Goal: Information Seeking & Learning: Learn about a topic

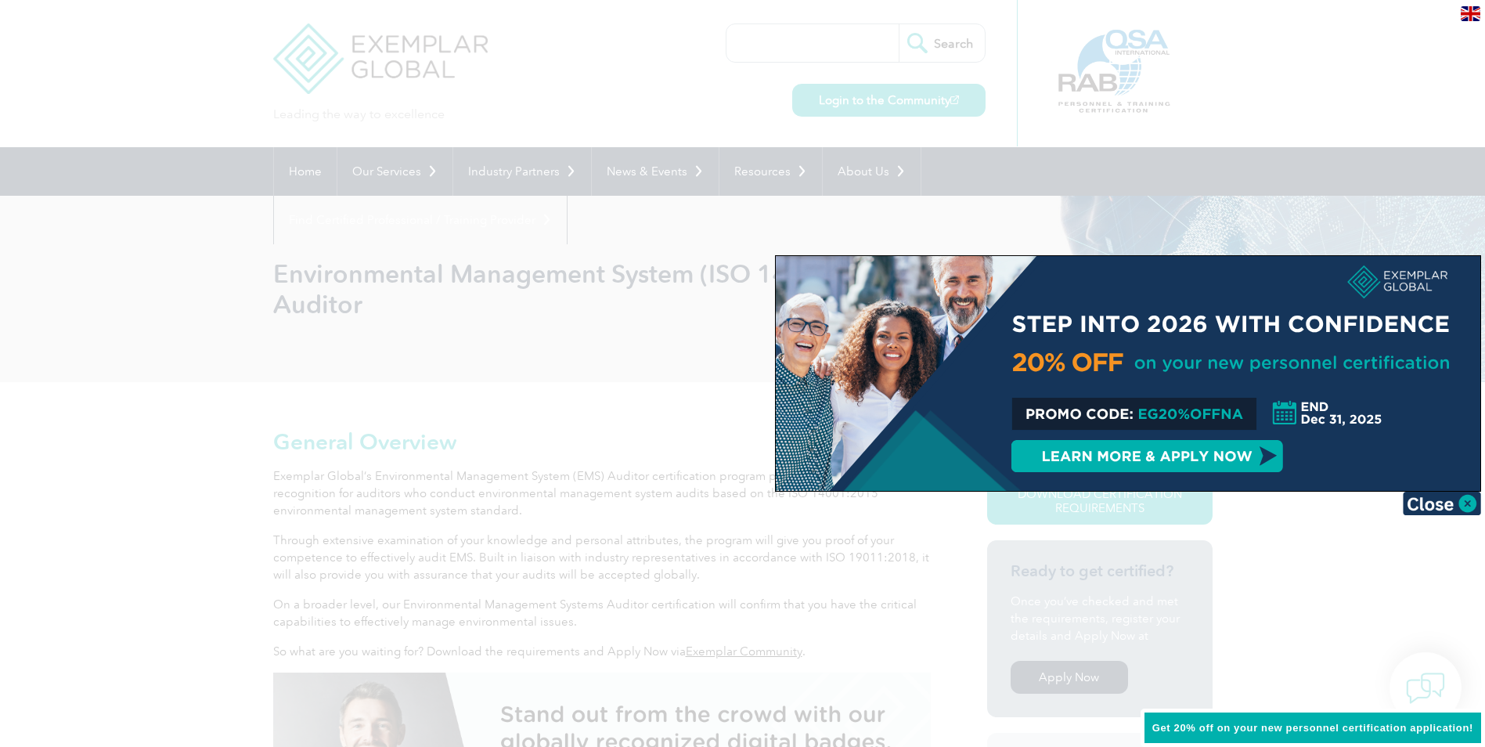
click at [1382, 206] on div at bounding box center [742, 373] width 1485 height 747
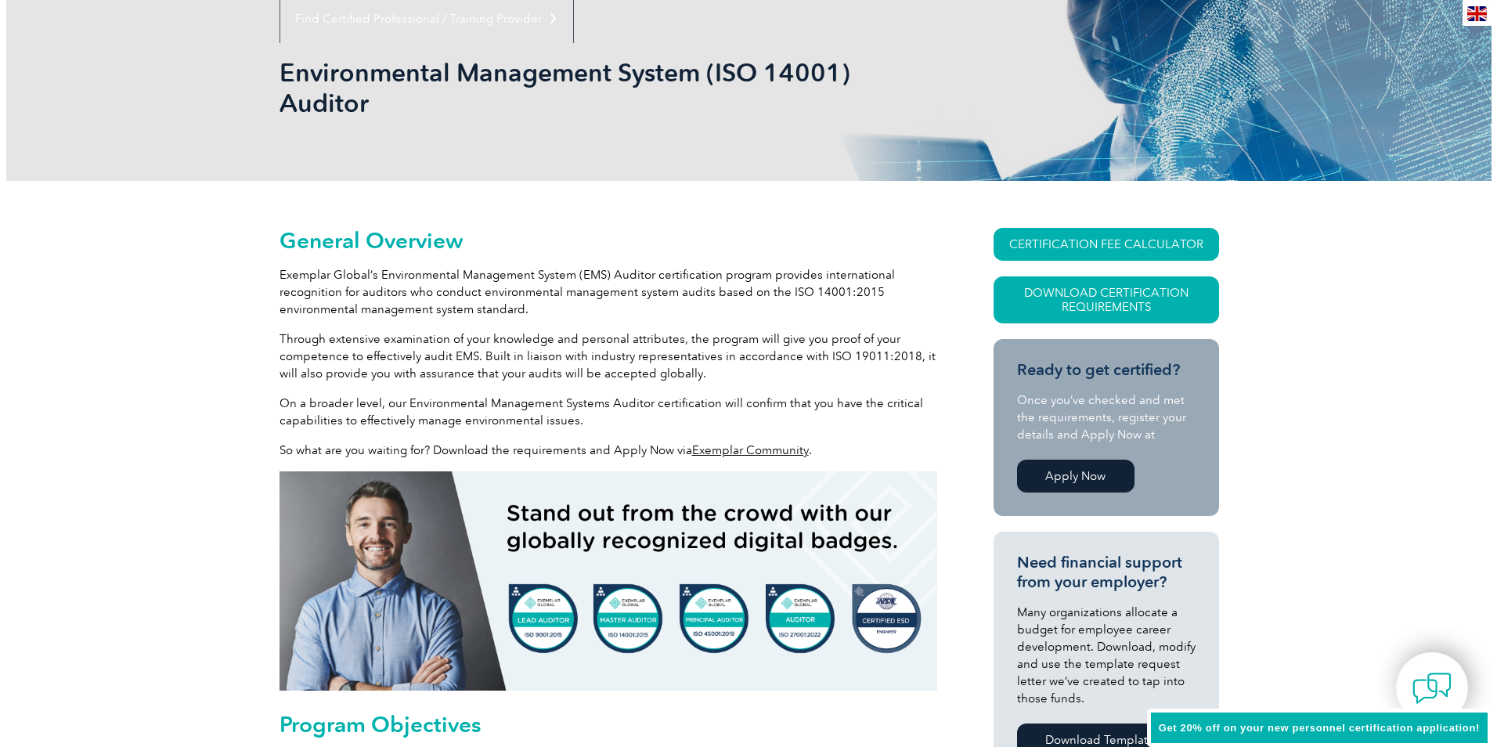
scroll to position [130, 0]
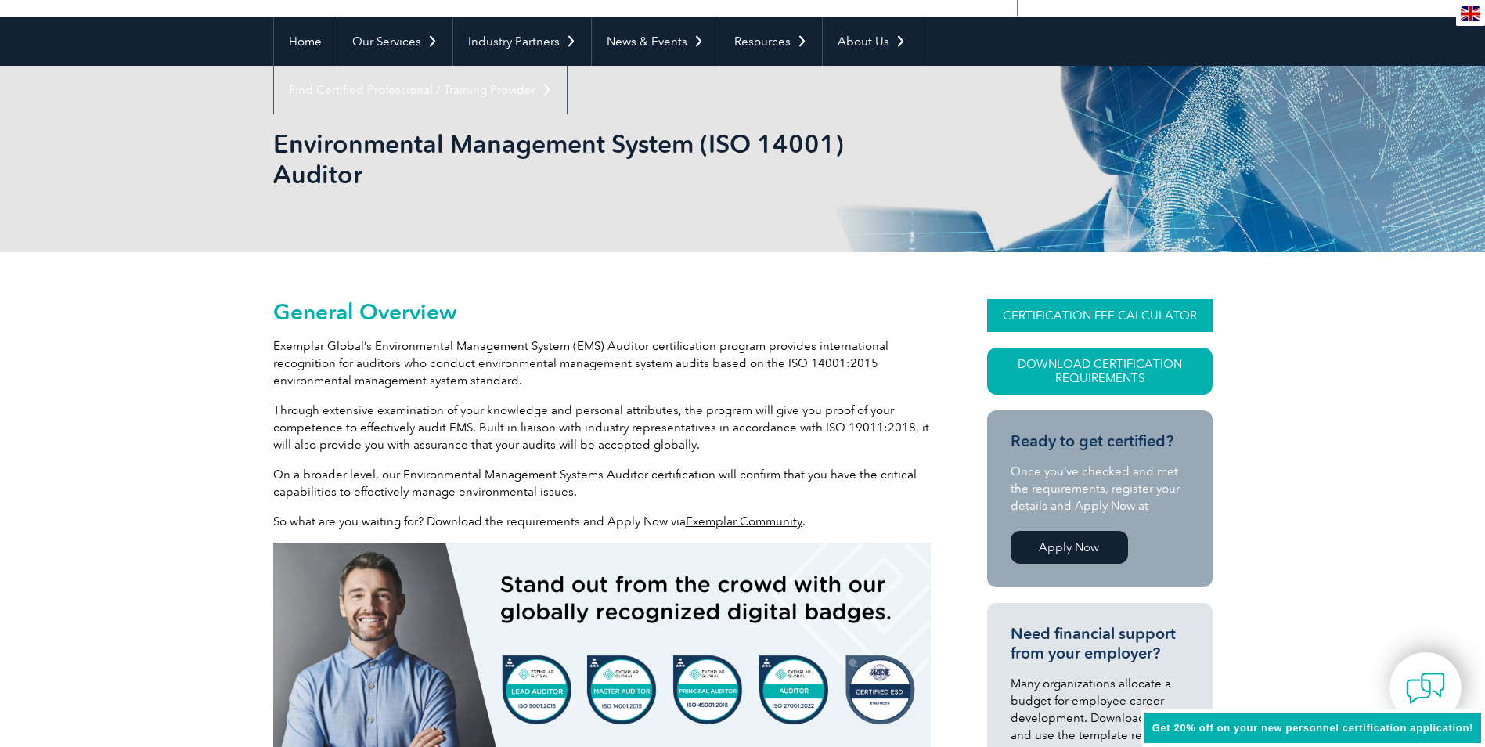
click at [1075, 319] on link "CERTIFICATION FEE CALCULATOR" at bounding box center [1099, 315] width 225 height 33
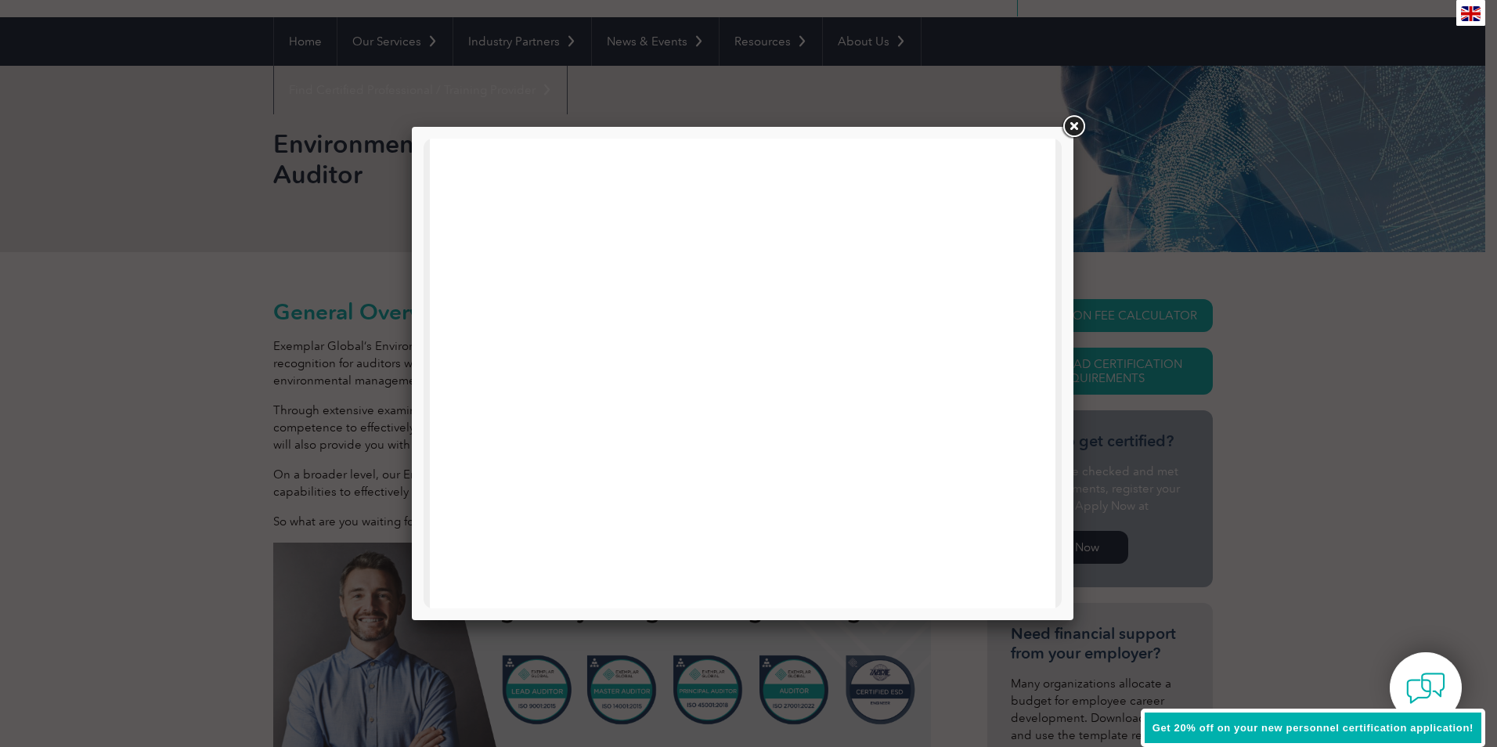
scroll to position [0, 0]
click at [1063, 186] on div at bounding box center [743, 373] width 662 height 493
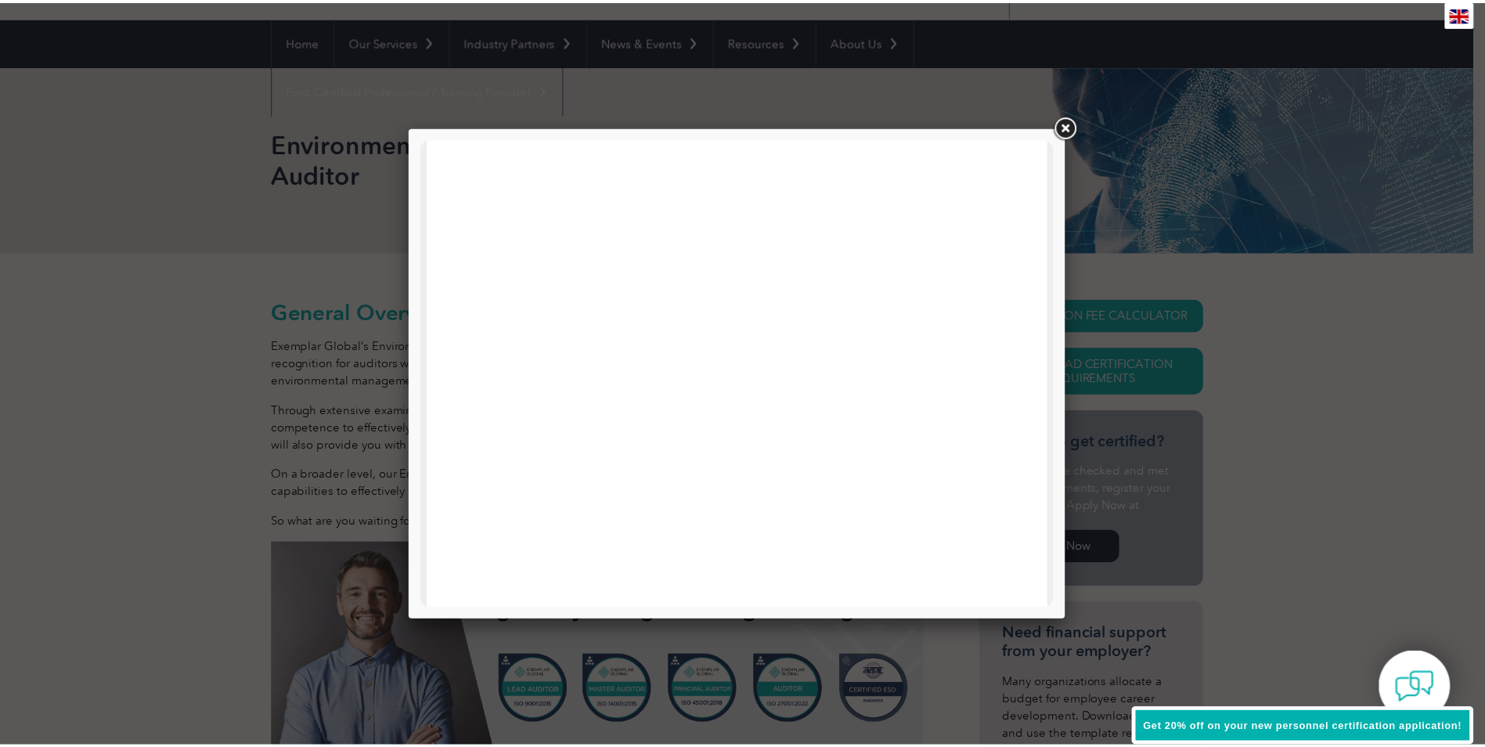
scroll to position [736, 0]
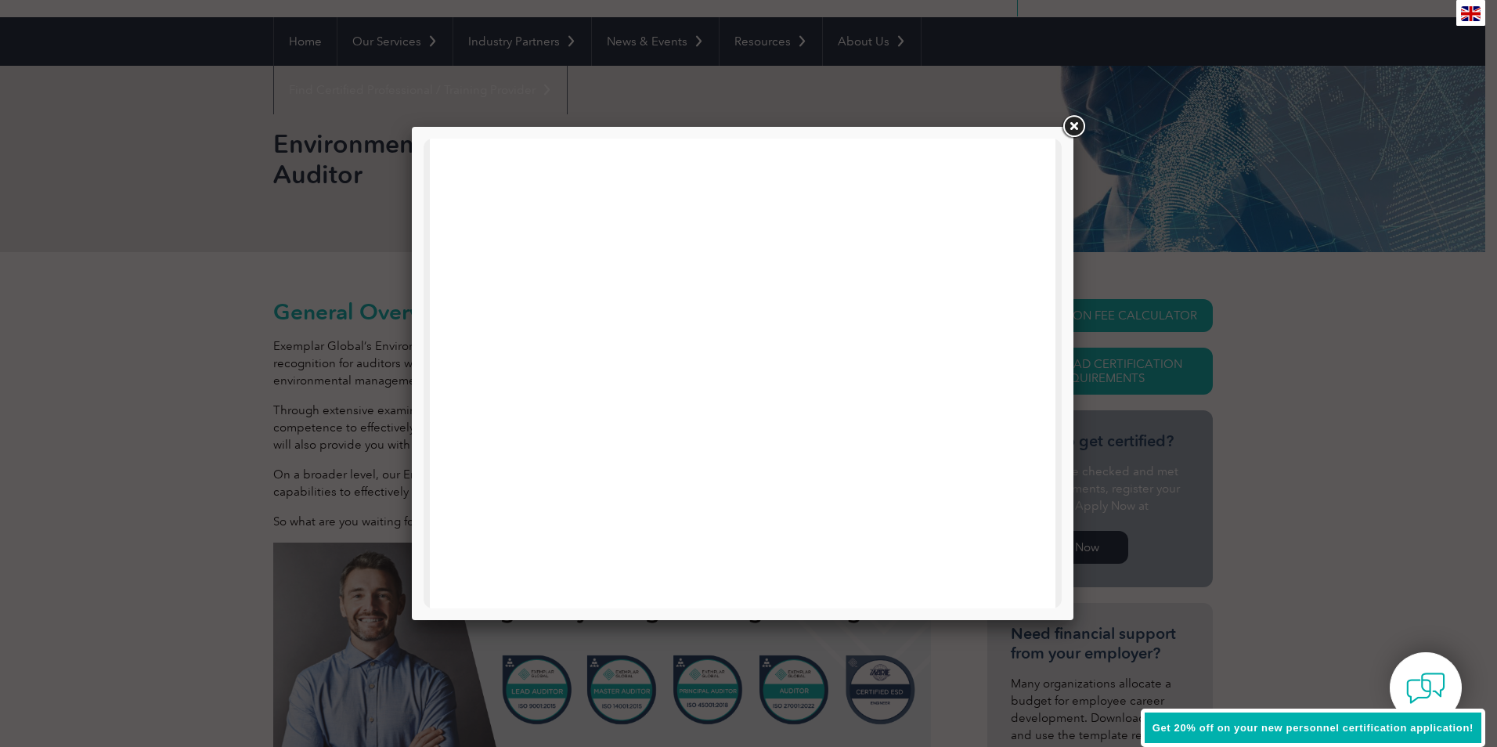
click at [1076, 132] on link at bounding box center [1073, 127] width 28 height 28
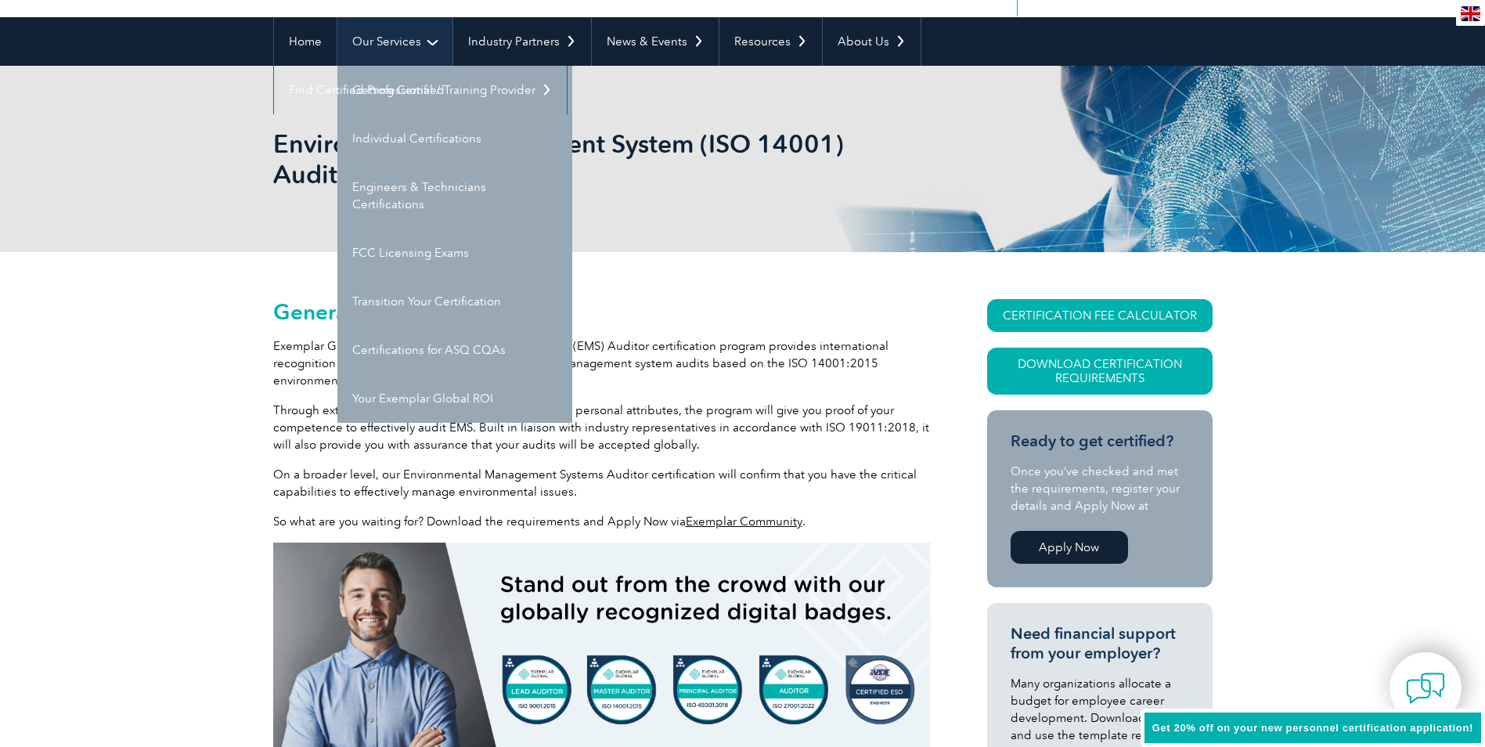
click at [435, 41] on link "Our Services" at bounding box center [394, 41] width 115 height 49
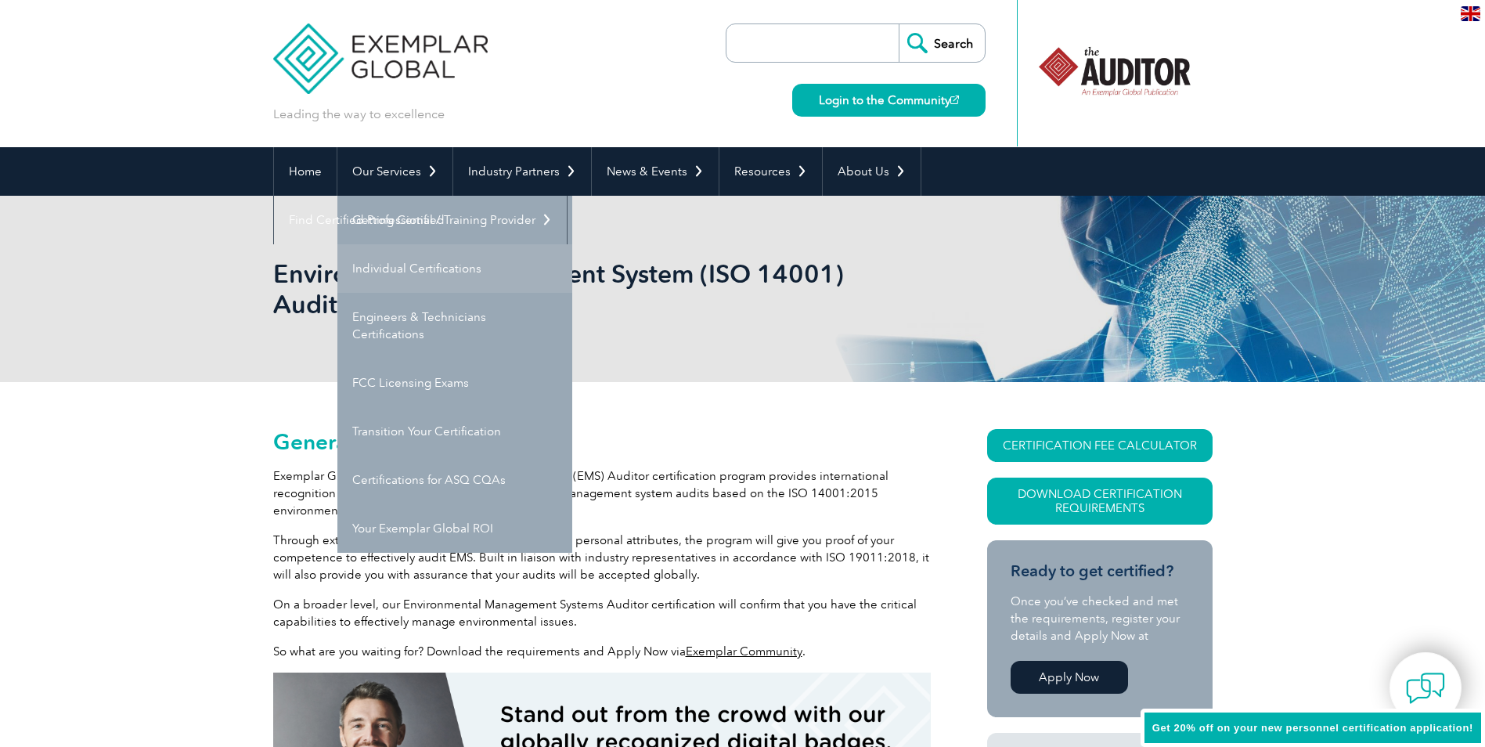
click at [428, 269] on link "Individual Certifications" at bounding box center [454, 268] width 235 height 49
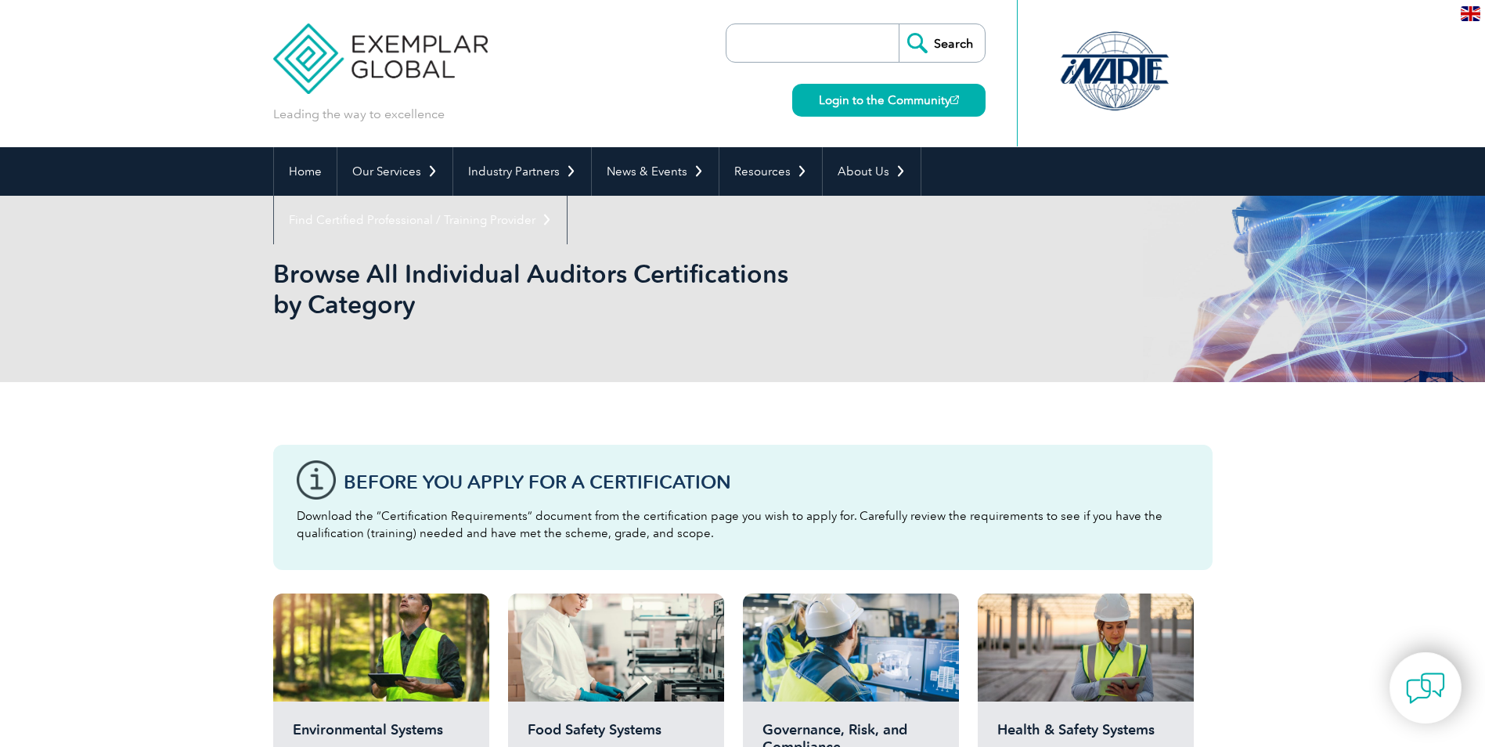
scroll to position [470, 0]
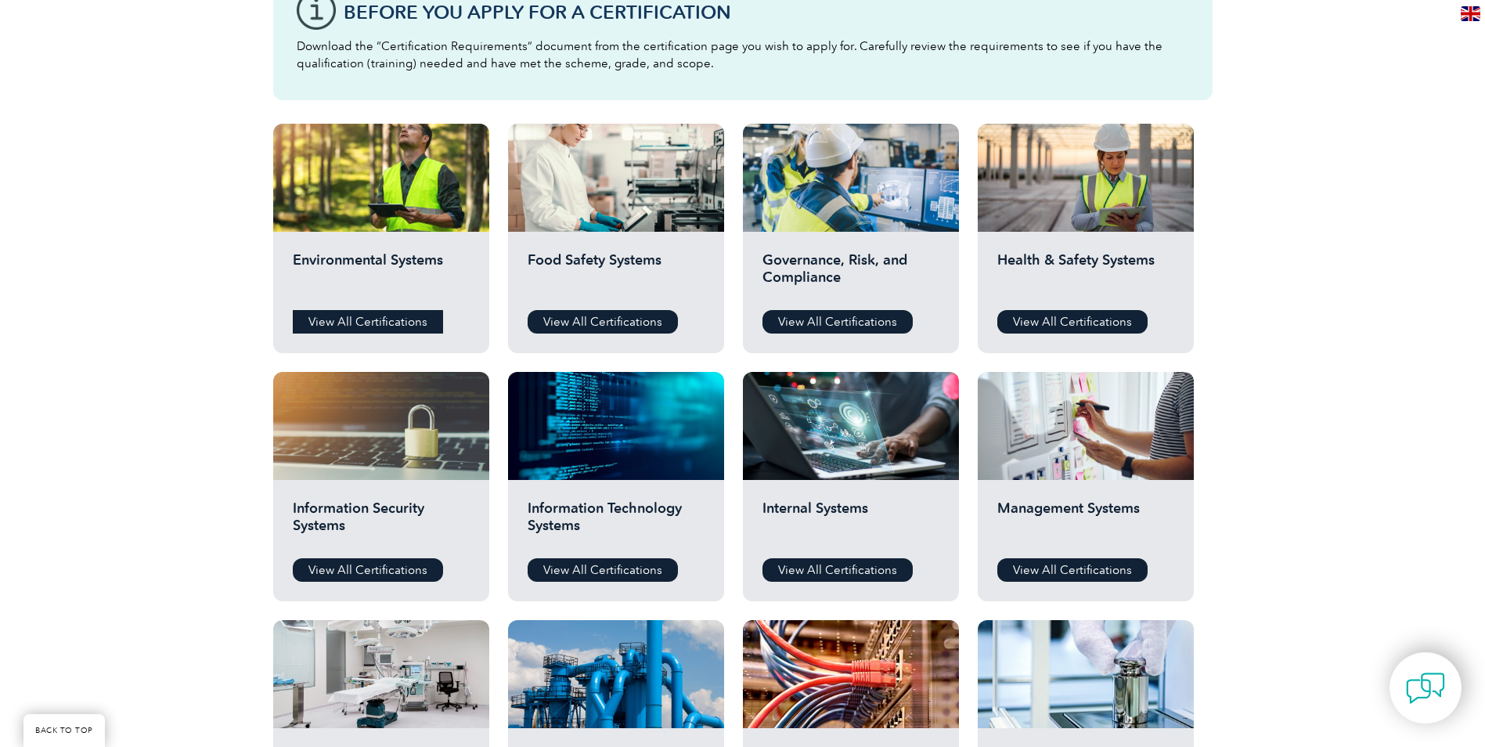
click at [352, 316] on link "View All Certifications" at bounding box center [368, 321] width 150 height 23
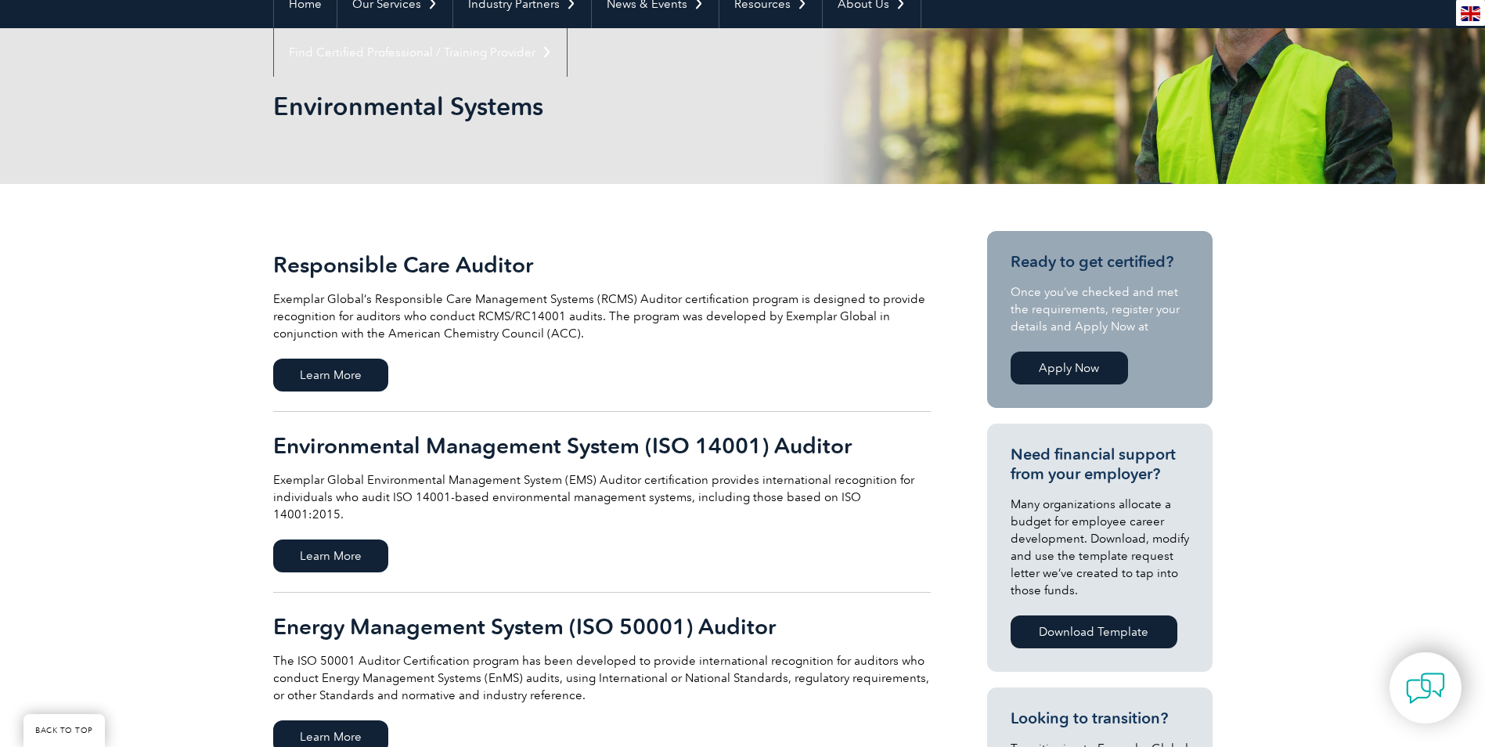
scroll to position [165, 0]
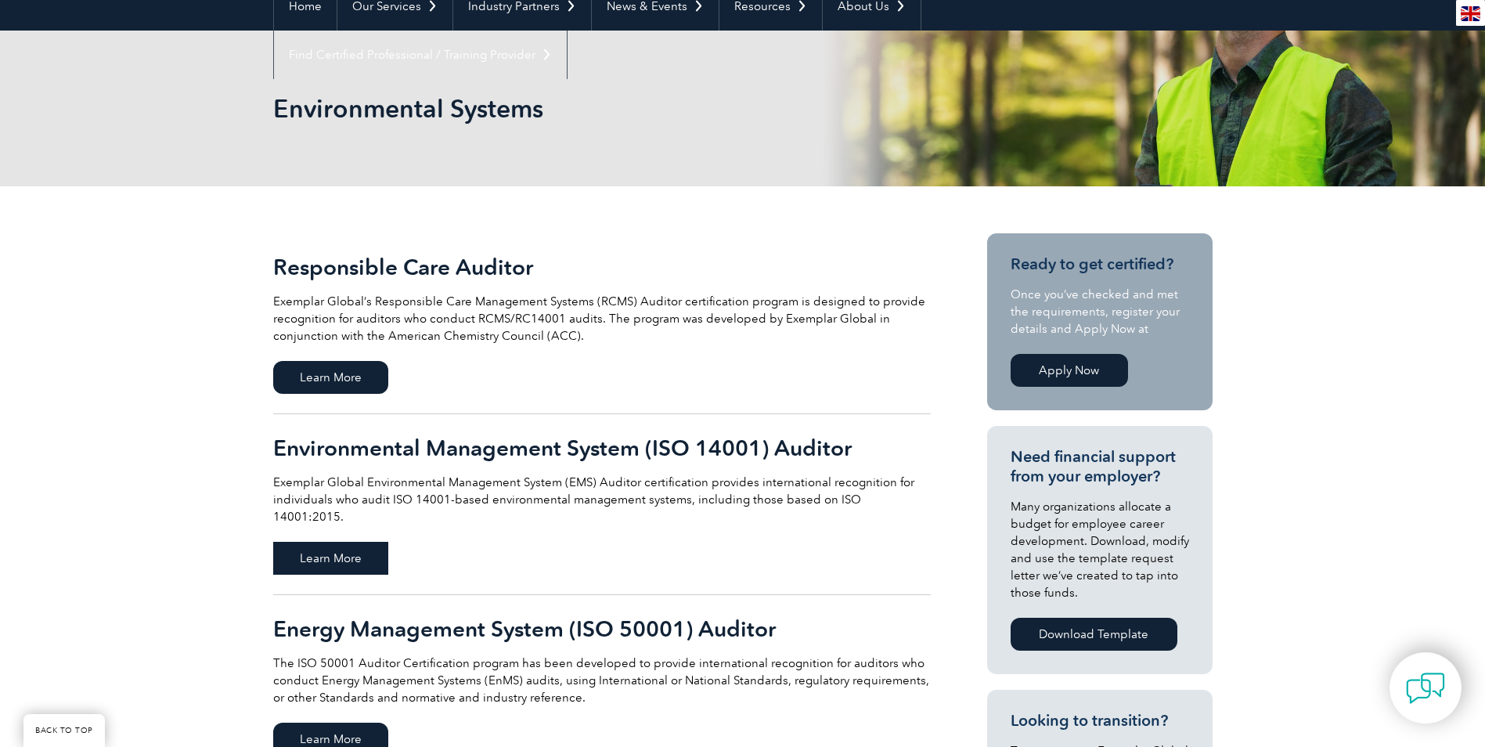
click at [352, 542] on span "Learn More" at bounding box center [330, 558] width 115 height 33
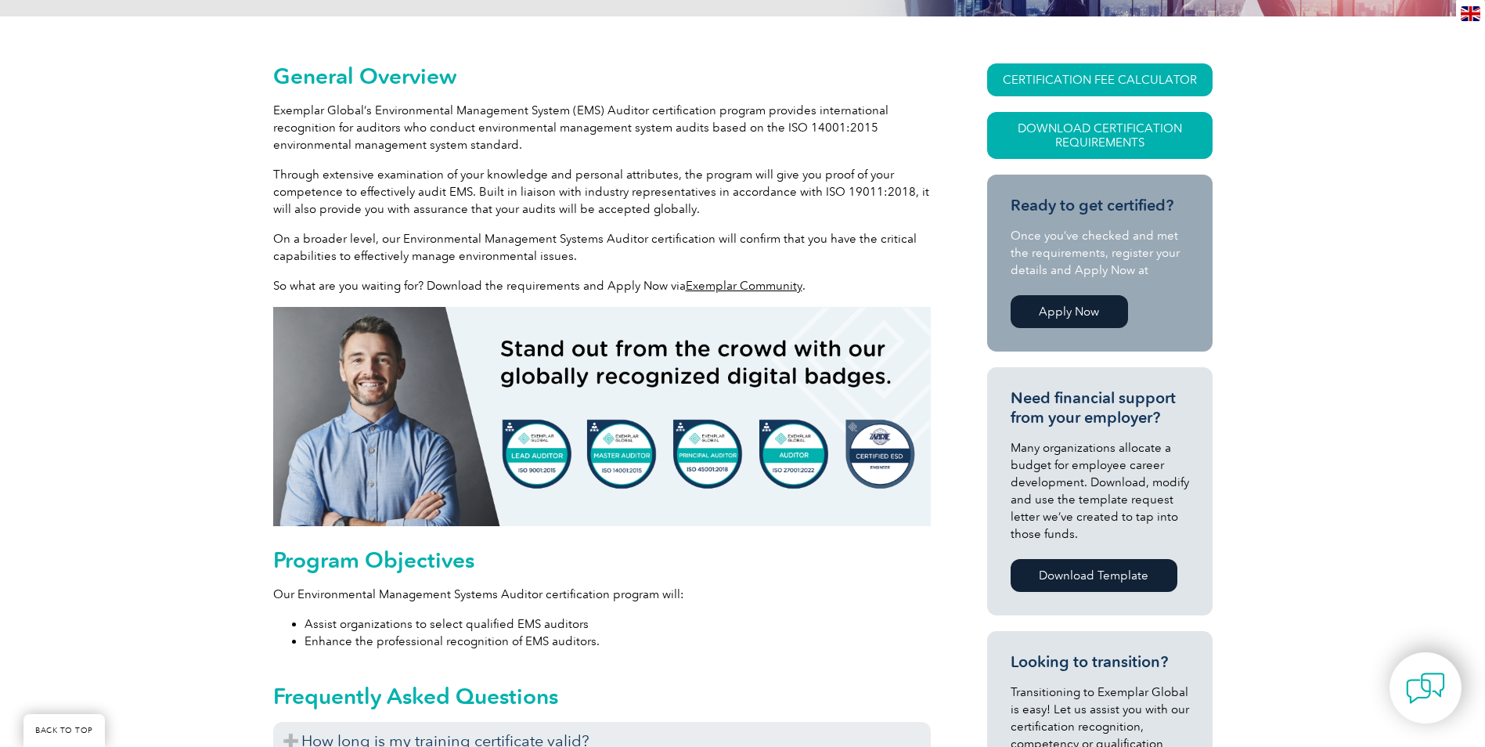
scroll to position [359, 0]
